Goal: Find specific page/section: Find specific page/section

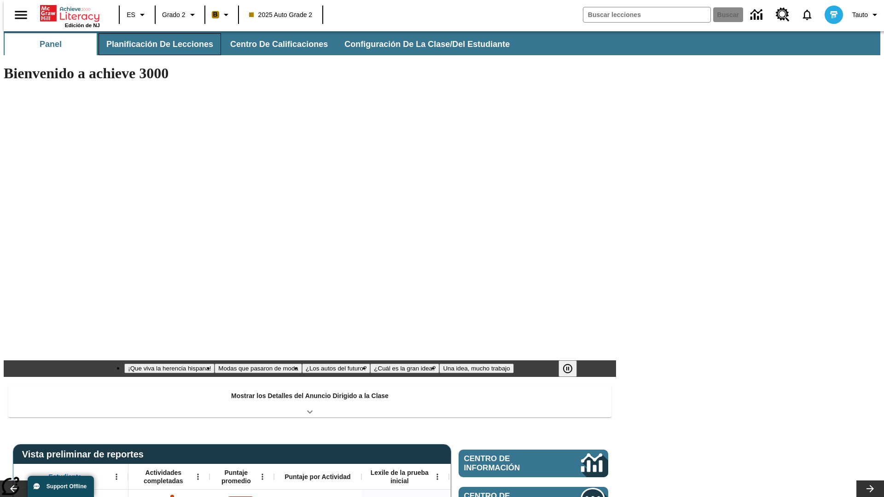
click at [154, 44] on button "Planificación de lecciones" at bounding box center [160, 44] width 122 height 22
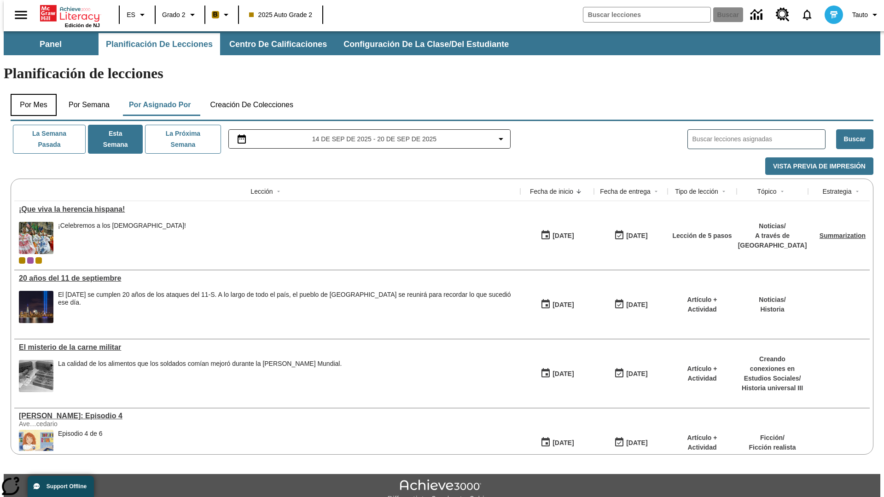
click at [30, 94] on button "Por mes" at bounding box center [34, 105] width 46 height 22
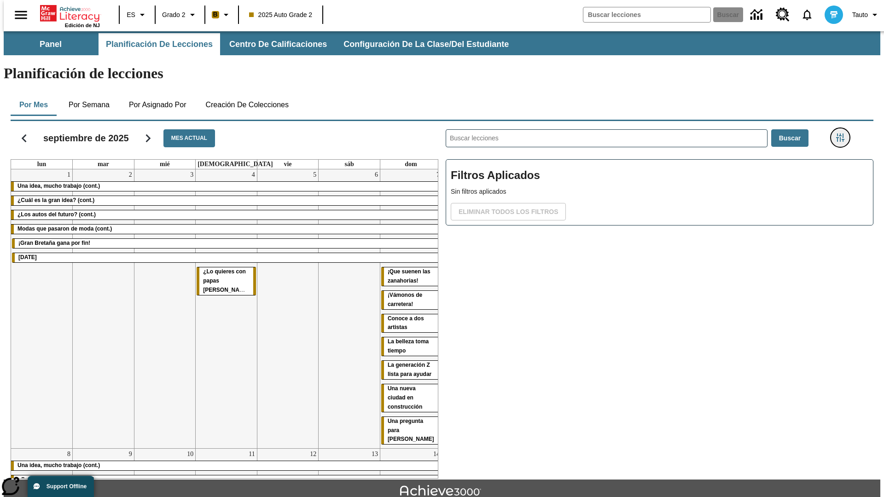
click at [843, 134] on icon "Menú lateral de filtros" at bounding box center [840, 138] width 8 height 8
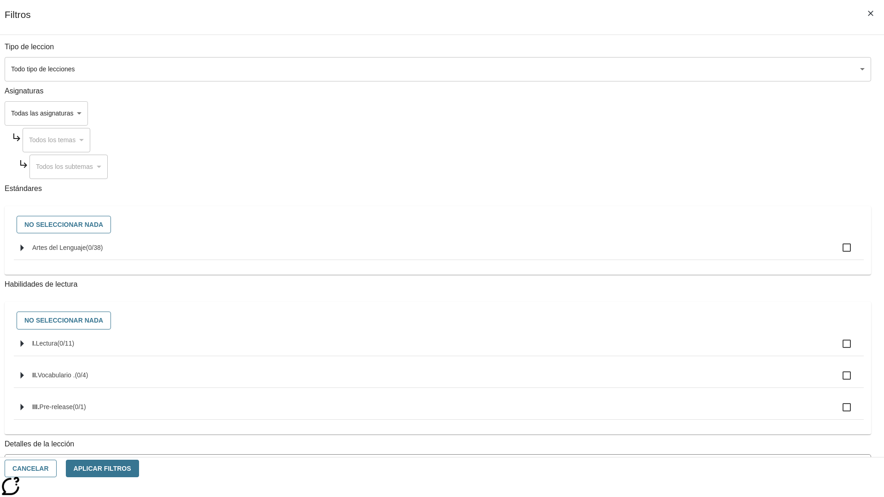
click at [663, 372] on body "Saltar al contenido principal Edición de NJ ES Grado 2 B 2025 Auto Grade 2 Busc…" at bounding box center [442, 285] width 877 height 508
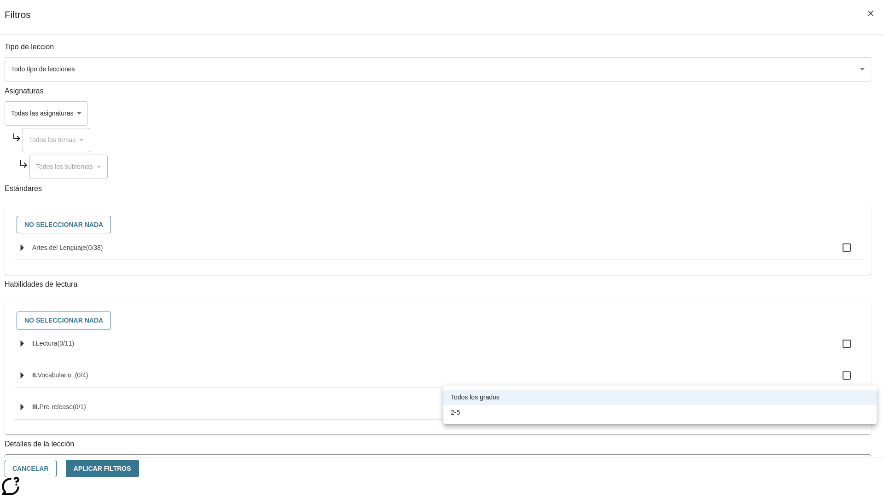
scroll to position [288, 0]
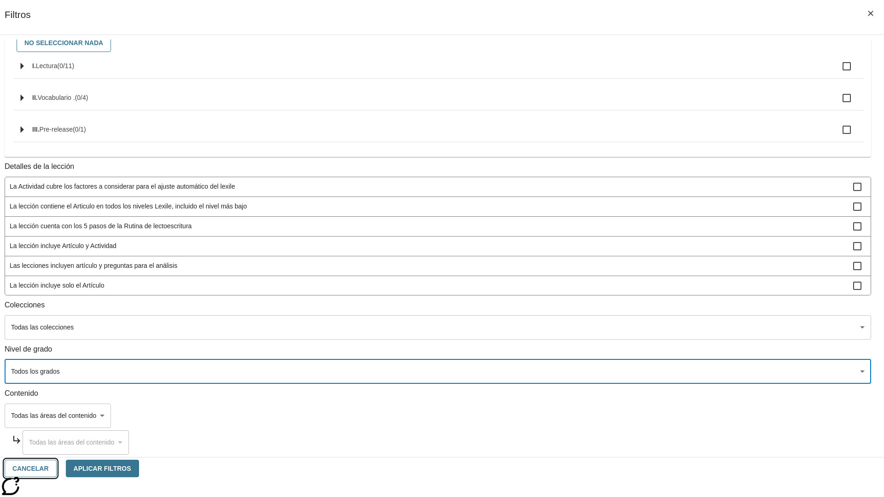
click at [57, 469] on button "Cancelar" at bounding box center [31, 469] width 52 height 18
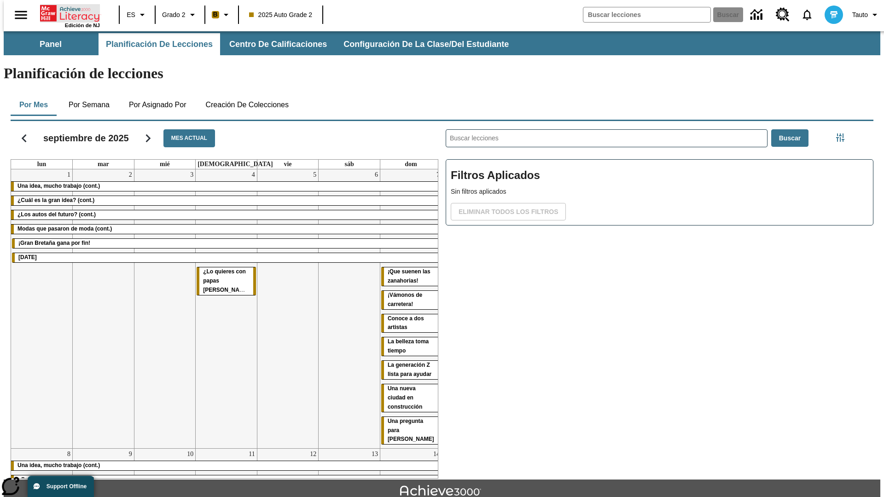
click at [66, 12] on icon "Portada" at bounding box center [70, 13] width 61 height 18
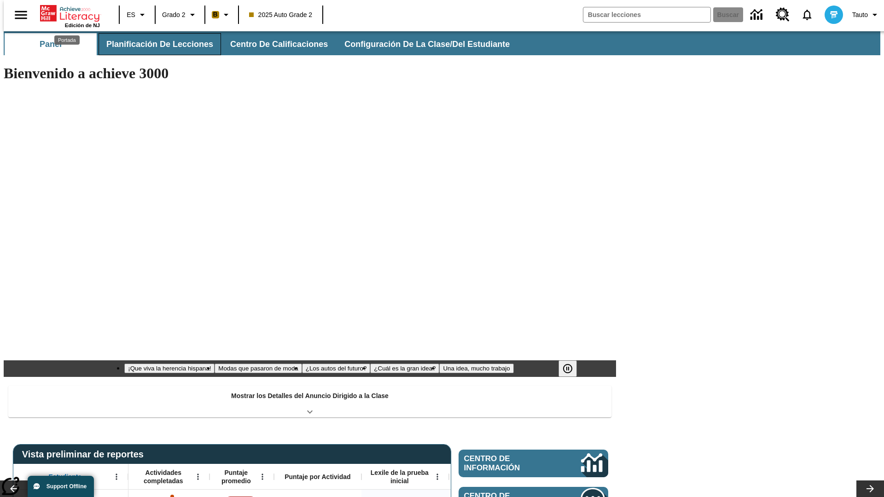
click at [154, 44] on button "Planificación de lecciones" at bounding box center [160, 44] width 122 height 22
